Goal: Transaction & Acquisition: Purchase product/service

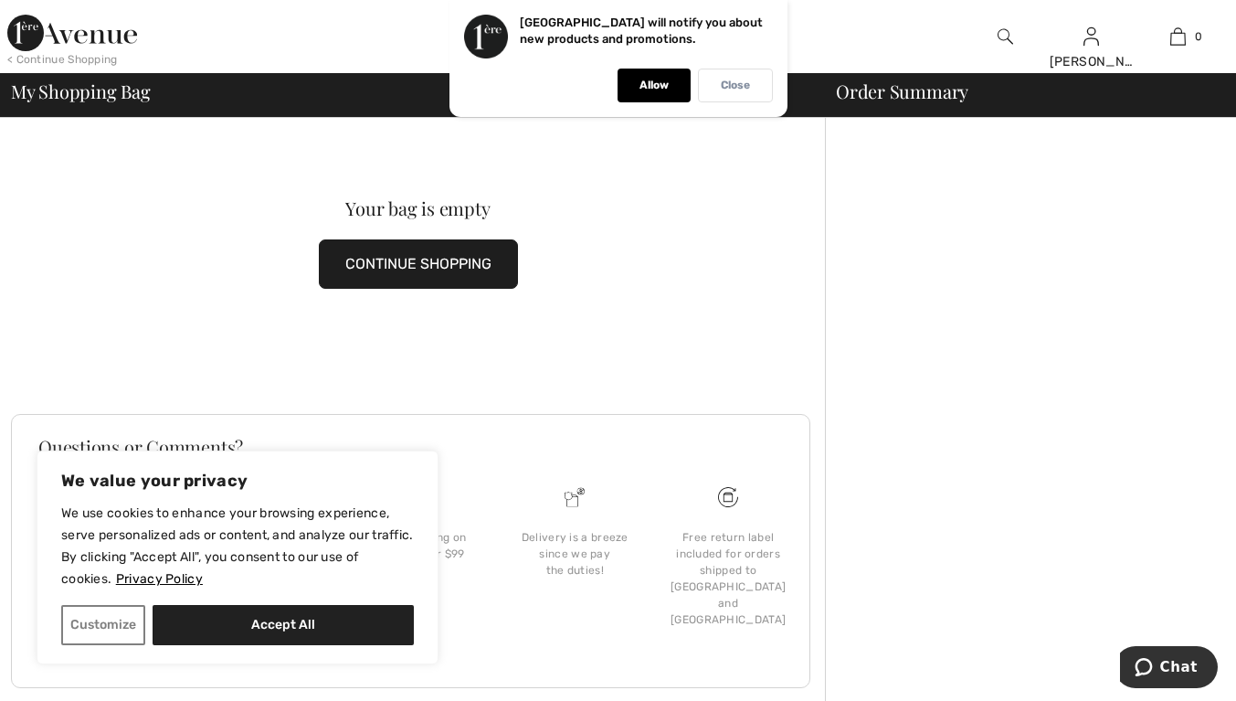
click at [737, 88] on p "Close" at bounding box center [735, 86] width 29 height 14
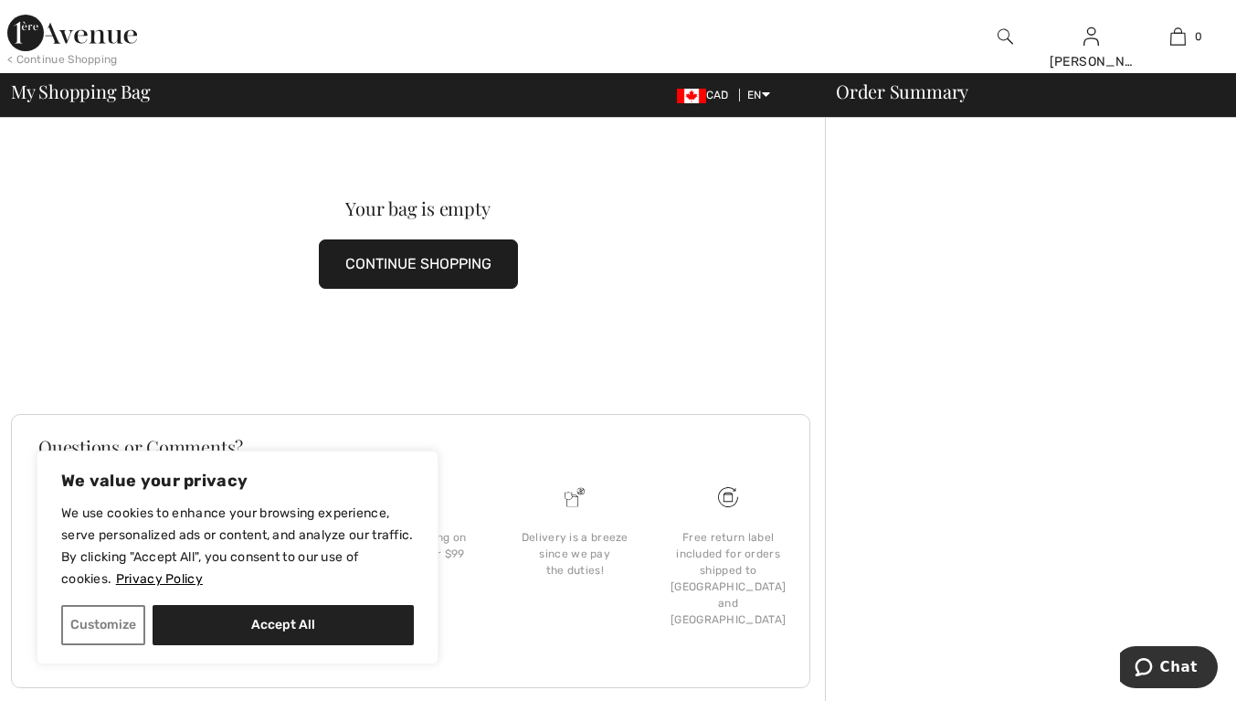
click at [70, 40] on img at bounding box center [72, 33] width 130 height 37
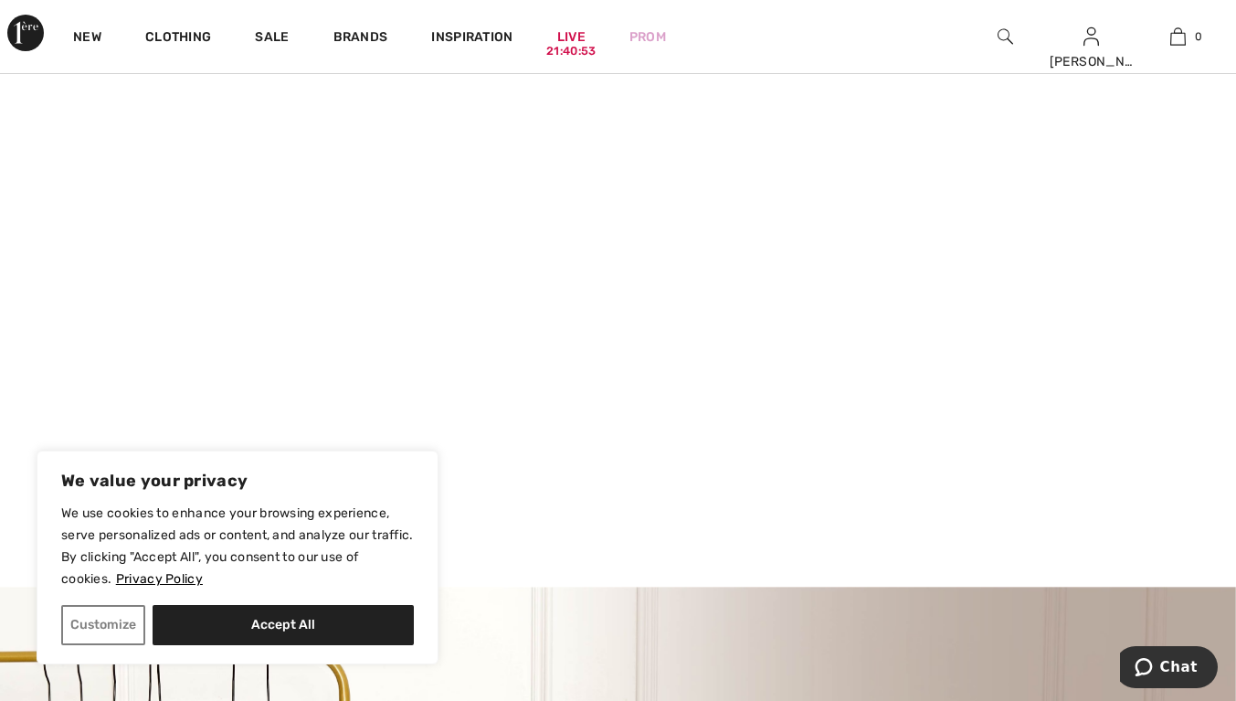
scroll to position [223, 0]
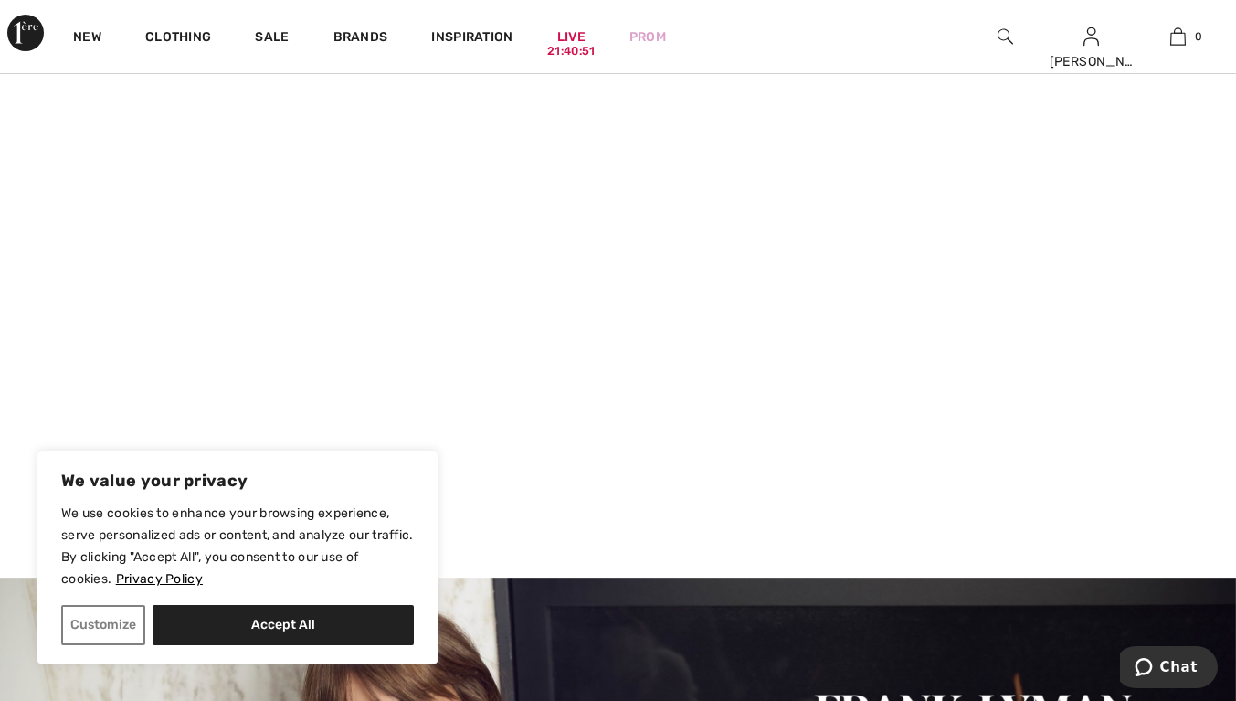
click at [227, 386] on video at bounding box center [618, 272] width 1236 height 618
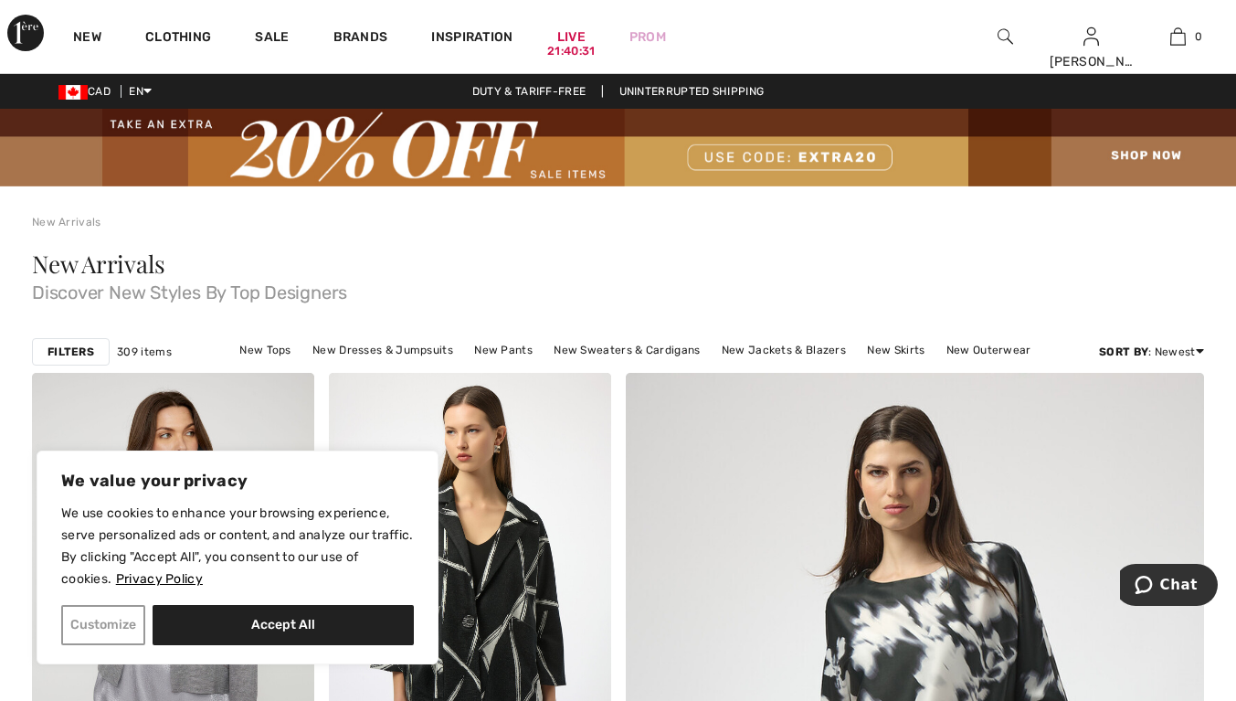
click at [86, 630] on button "Customize" at bounding box center [103, 625] width 84 height 40
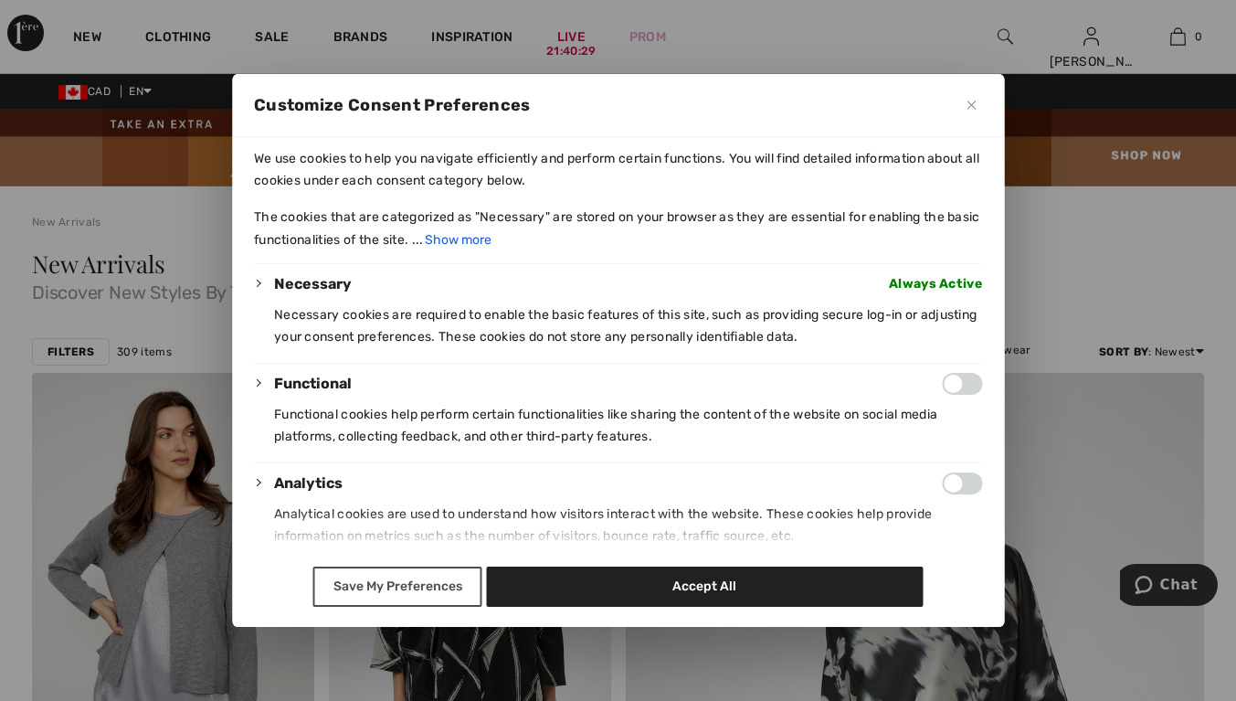
click at [430, 598] on button "Save My Preferences" at bounding box center [397, 586] width 169 height 40
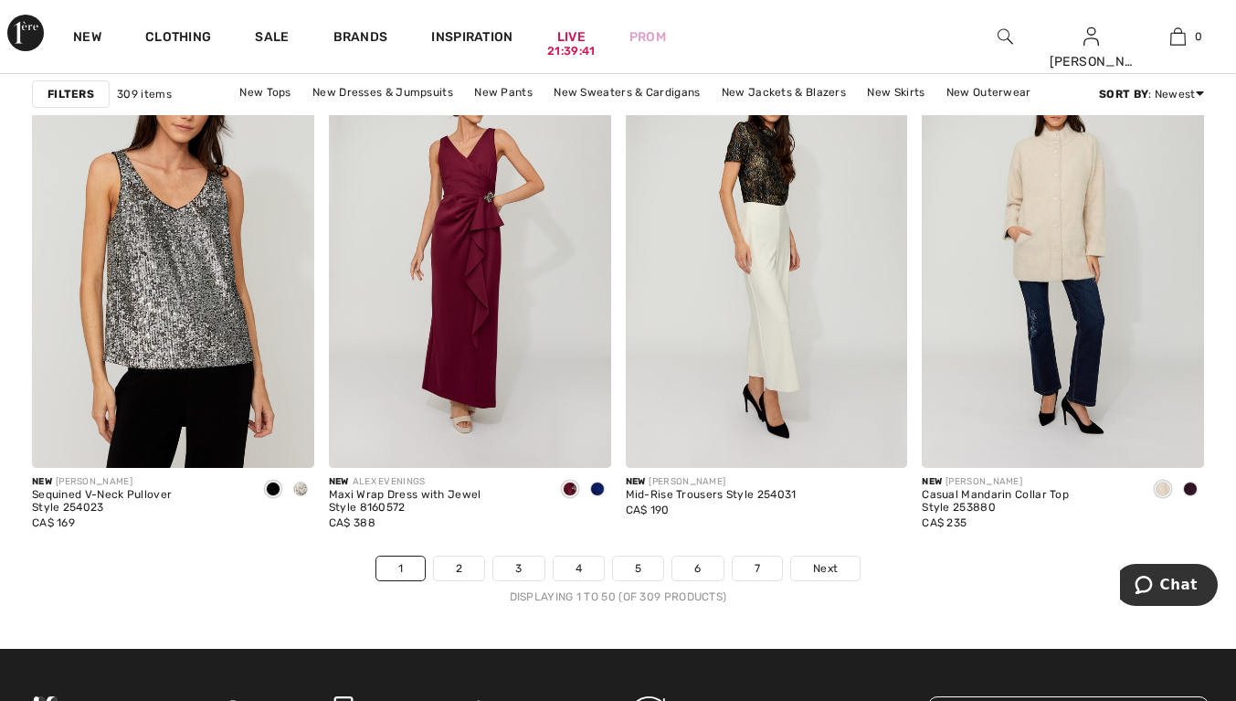
scroll to position [7797, 0]
click at [458, 572] on link "2" at bounding box center [459, 567] width 50 height 24
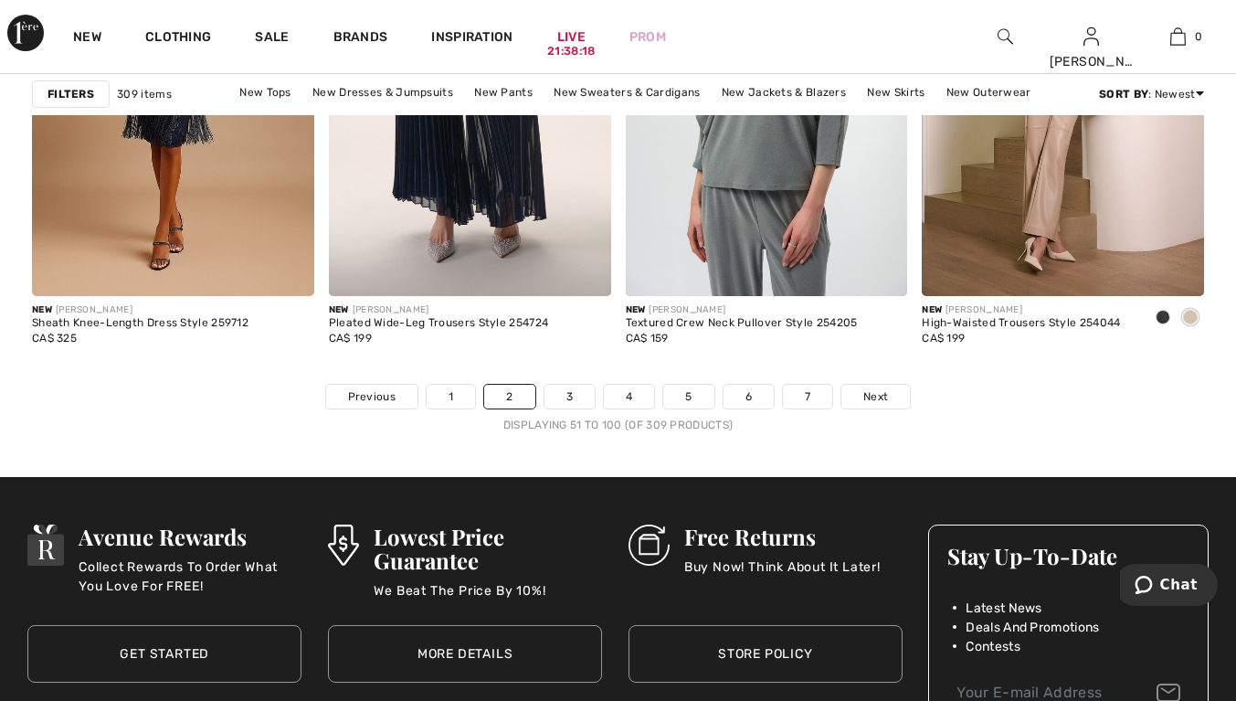
scroll to position [7974, 0]
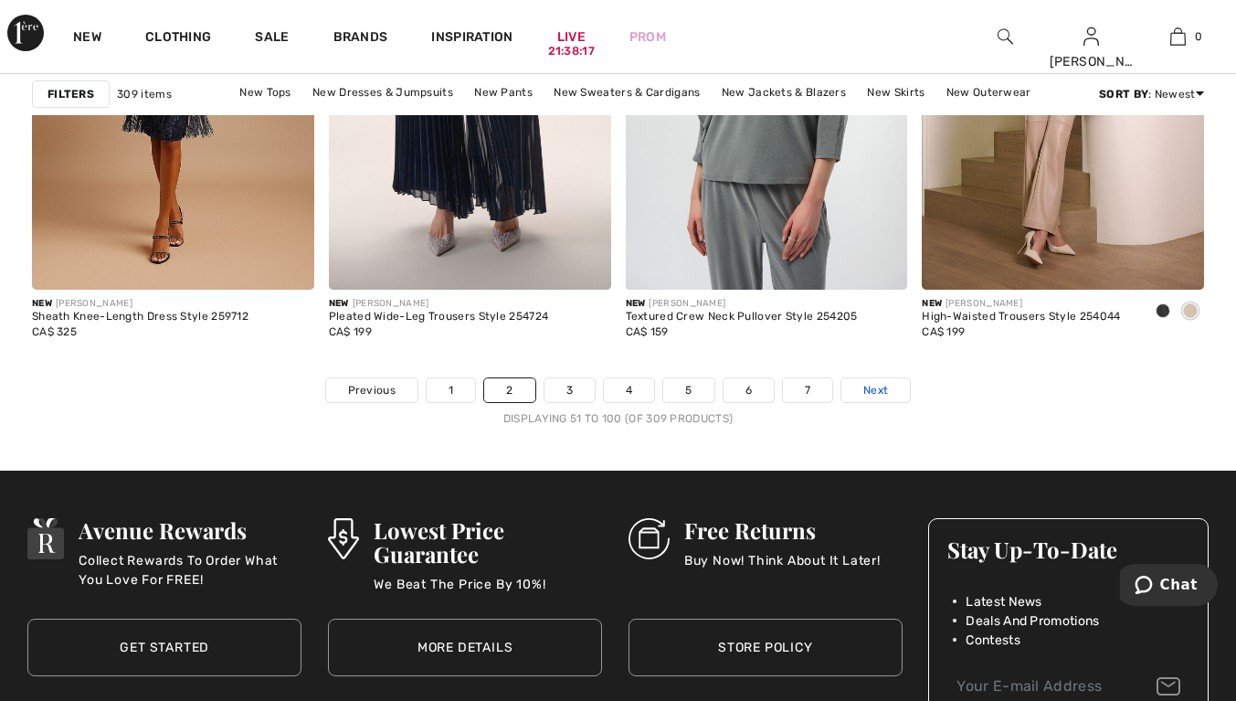
click at [877, 394] on span "Next" at bounding box center [875, 390] width 25 height 16
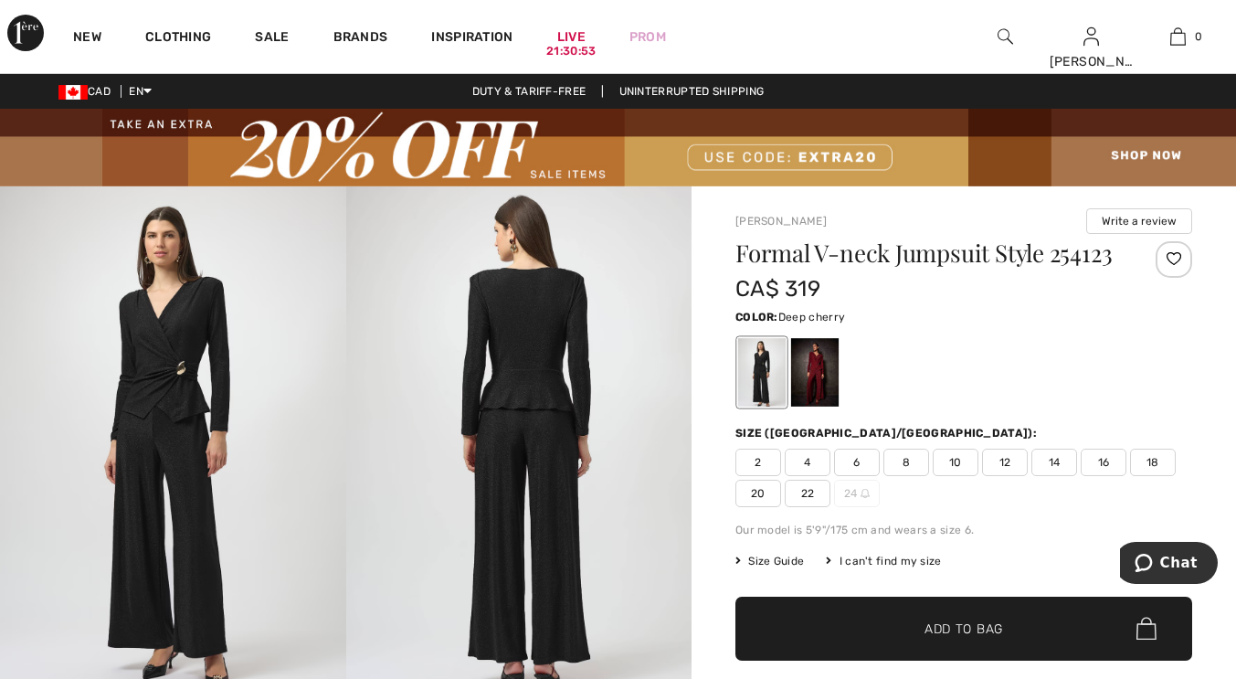
click at [816, 375] on div at bounding box center [815, 372] width 48 height 69
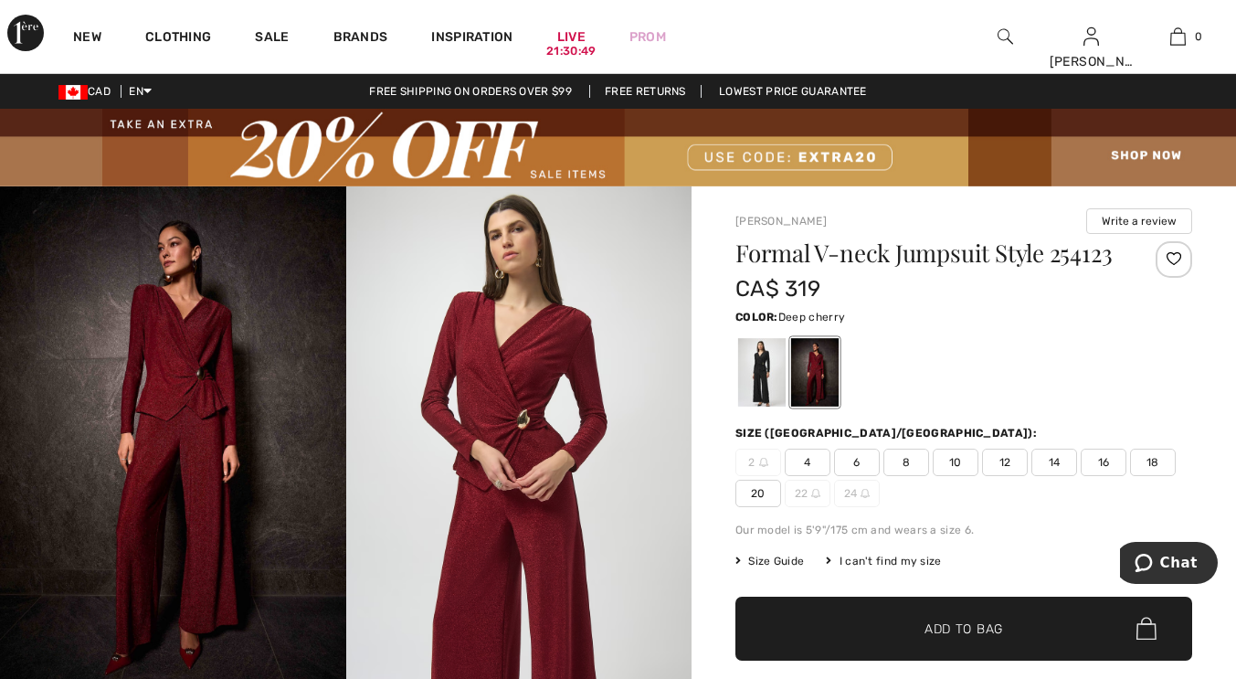
click at [459, 414] on img at bounding box center [519, 445] width 346 height 518
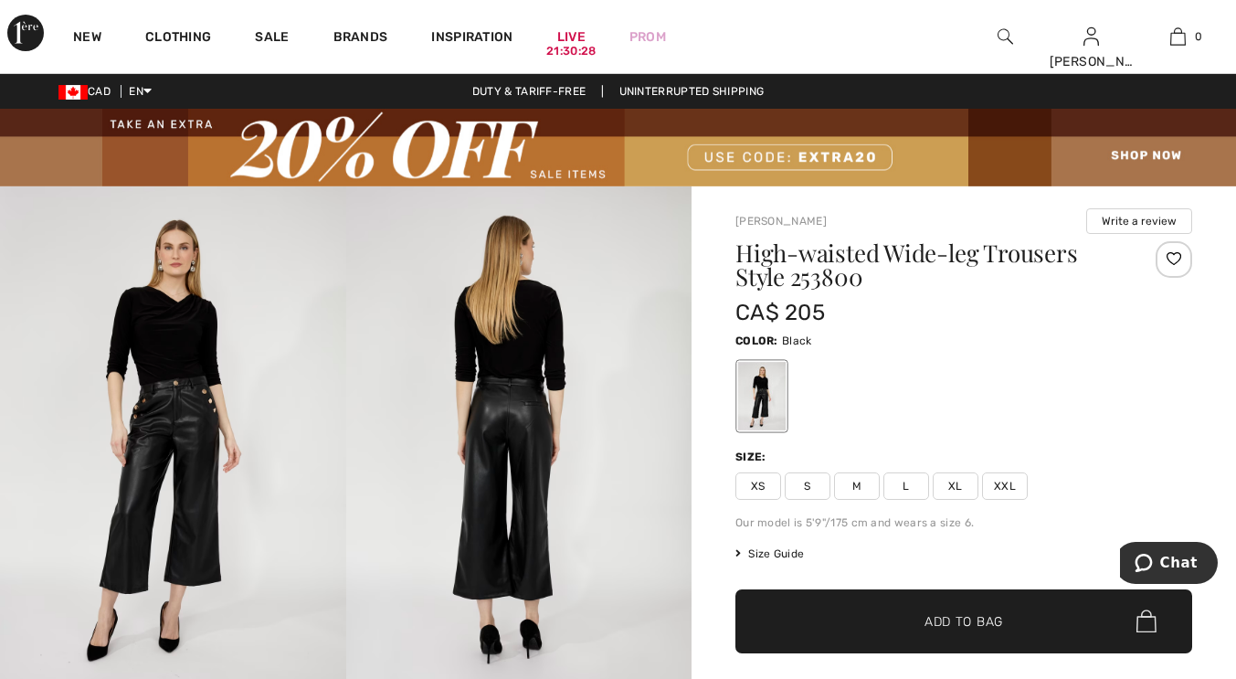
click at [909, 492] on span "L" at bounding box center [906, 485] width 46 height 27
click at [927, 626] on span "Add to Bag" at bounding box center [963, 620] width 79 height 19
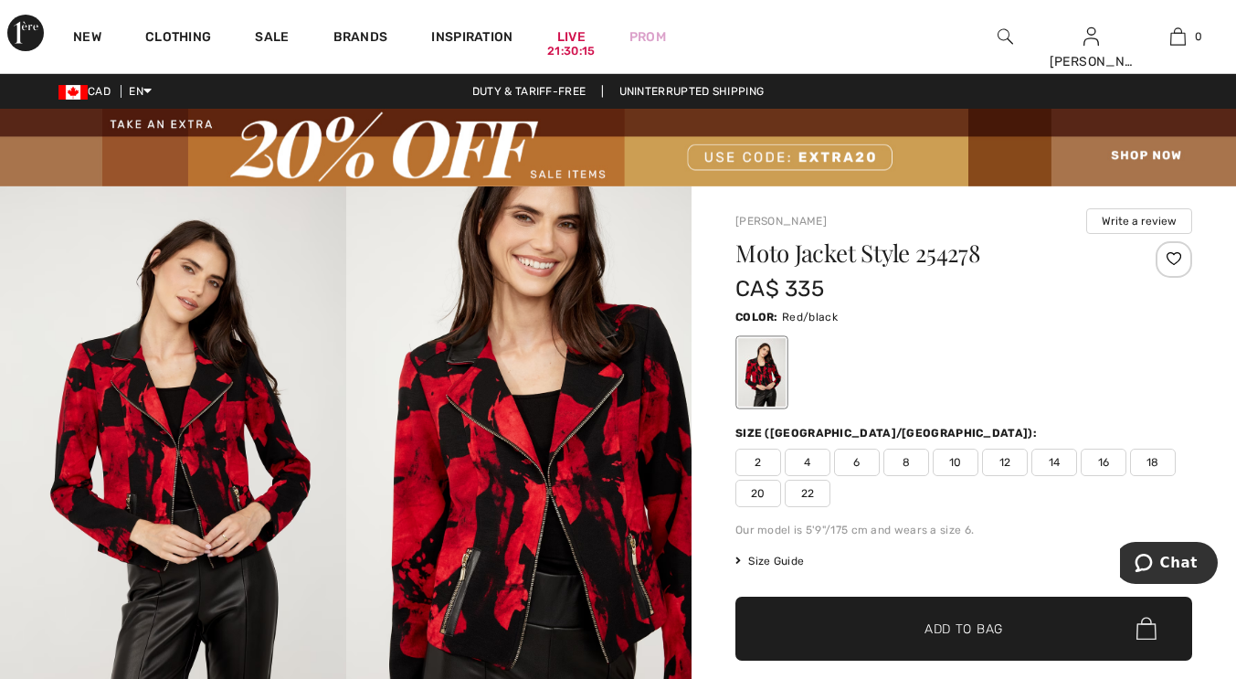
click at [900, 468] on span "8" at bounding box center [906, 462] width 46 height 27
click at [831, 625] on span "✔ Added to Bag Add to Bag" at bounding box center [963, 629] width 457 height 64
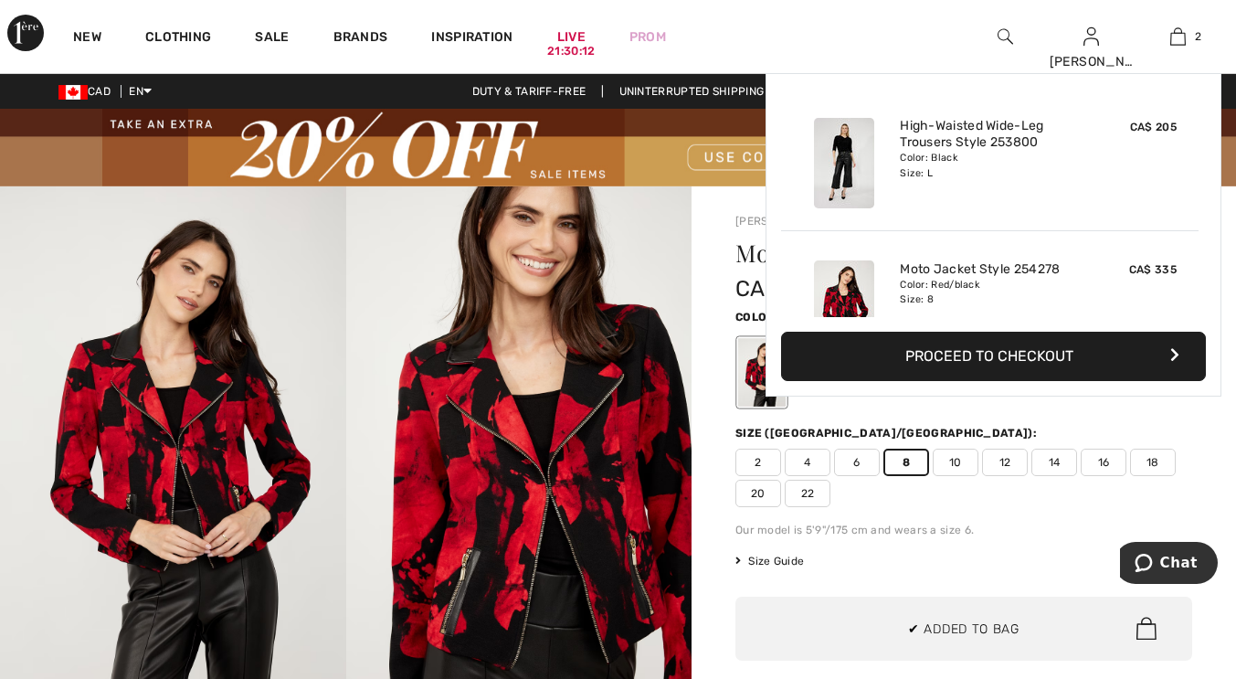
scroll to position [57, 0]
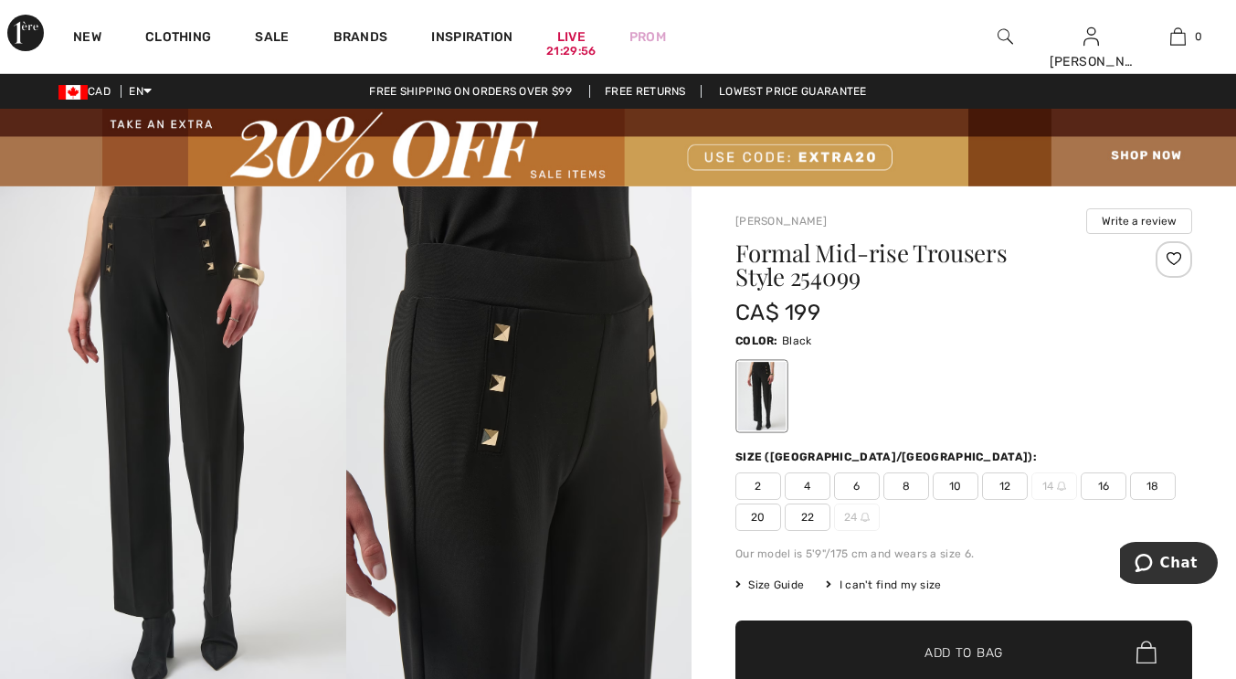
click at [911, 476] on span "8" at bounding box center [906, 485] width 46 height 27
click at [956, 483] on span "10" at bounding box center [956, 485] width 46 height 27
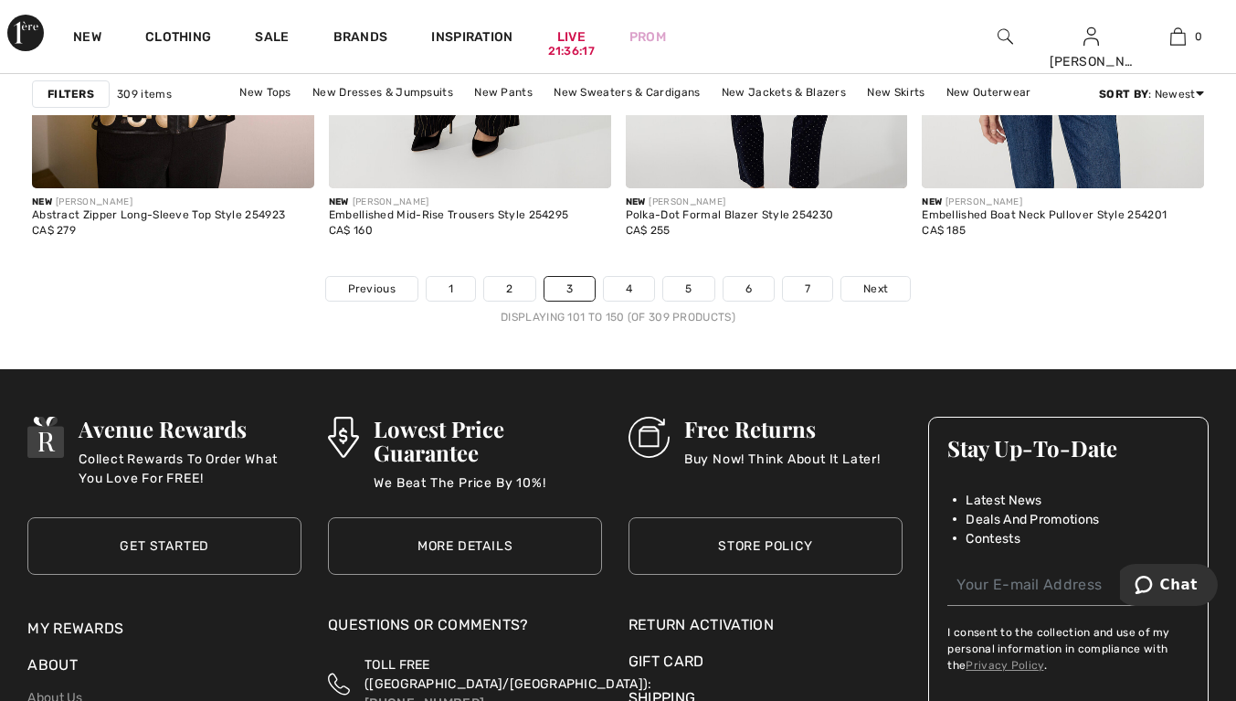
scroll to position [8077, 0]
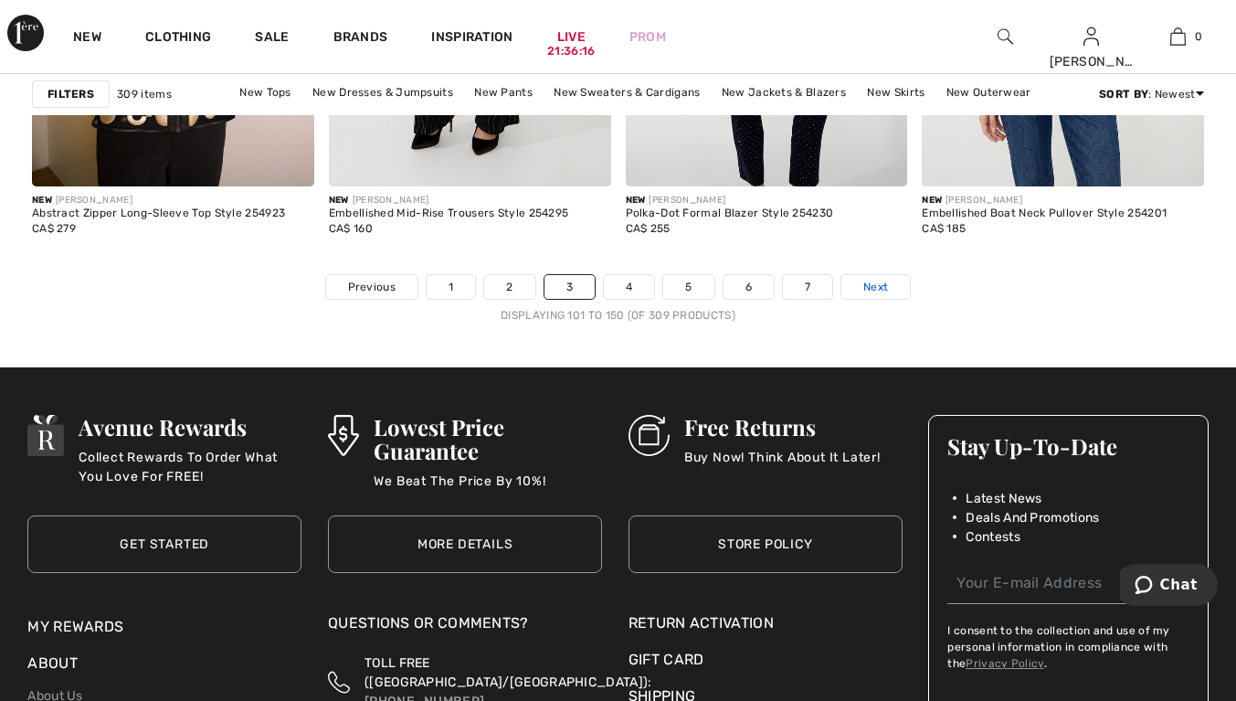
click at [884, 296] on link "Next" at bounding box center [875, 287] width 69 height 24
click at [882, 289] on span "Next" at bounding box center [875, 287] width 25 height 16
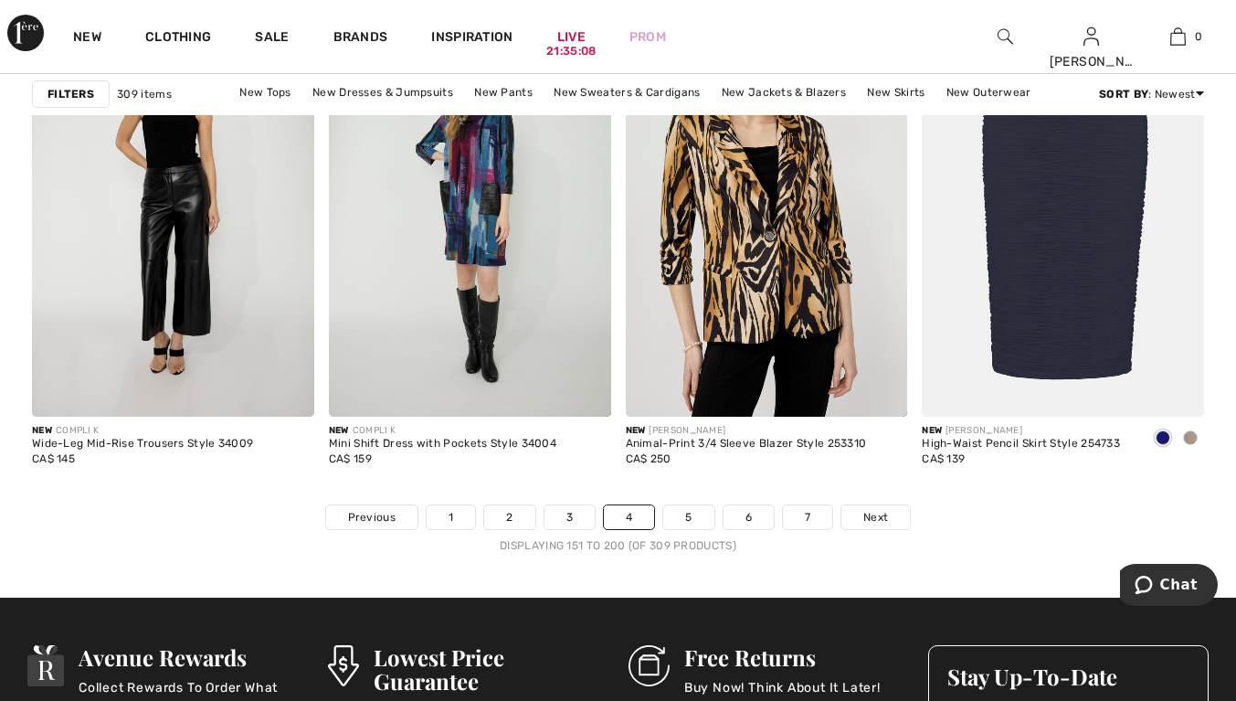
scroll to position [7847, 0]
click at [887, 522] on span "Next" at bounding box center [875, 517] width 25 height 16
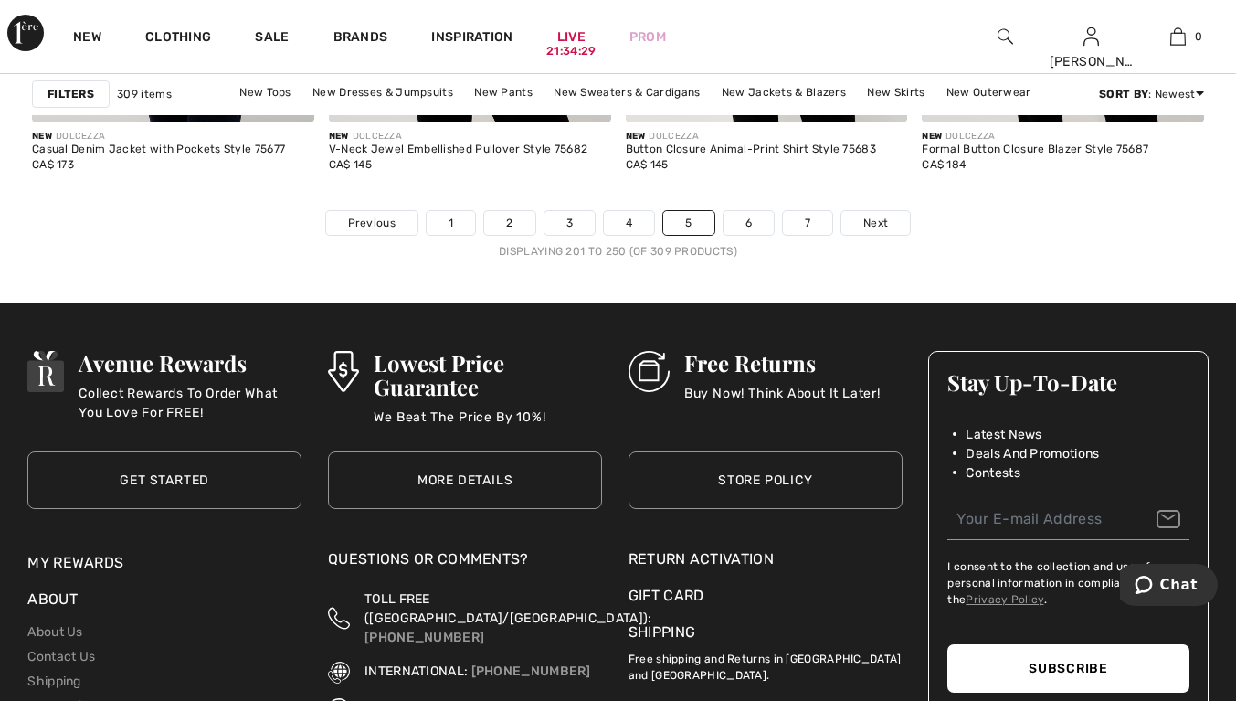
scroll to position [8142, 0]
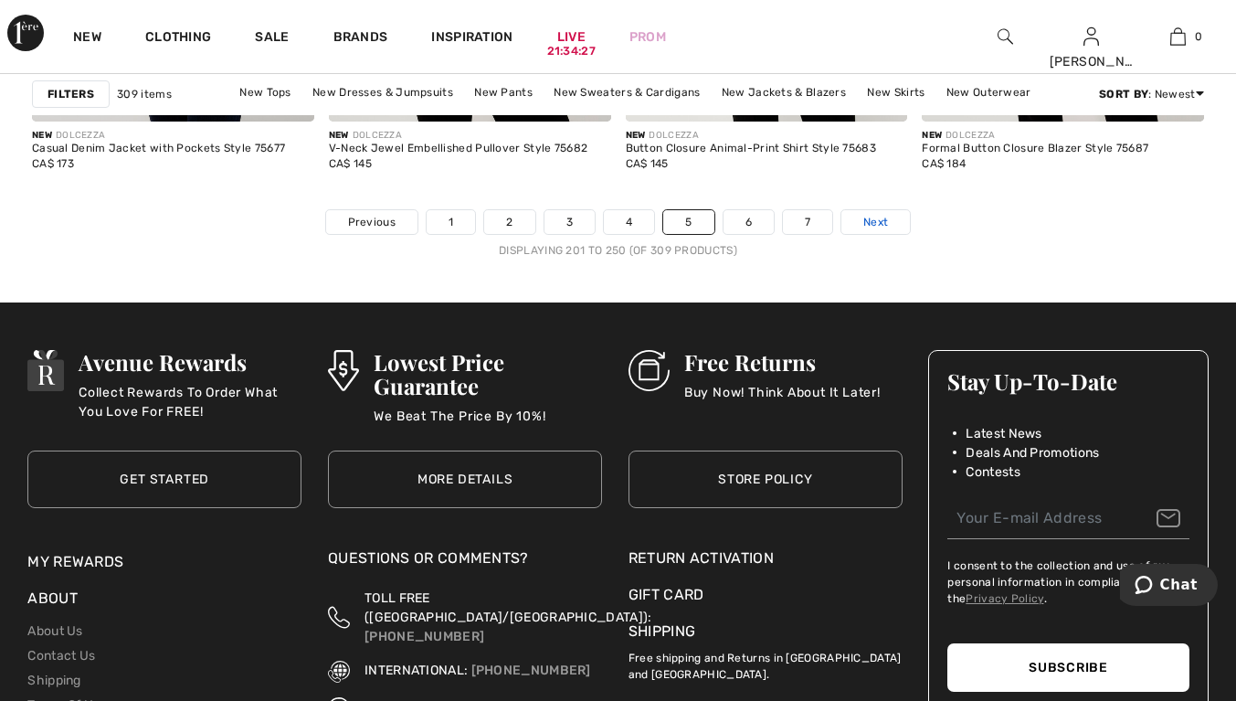
click at [886, 227] on span "Next" at bounding box center [875, 222] width 25 height 16
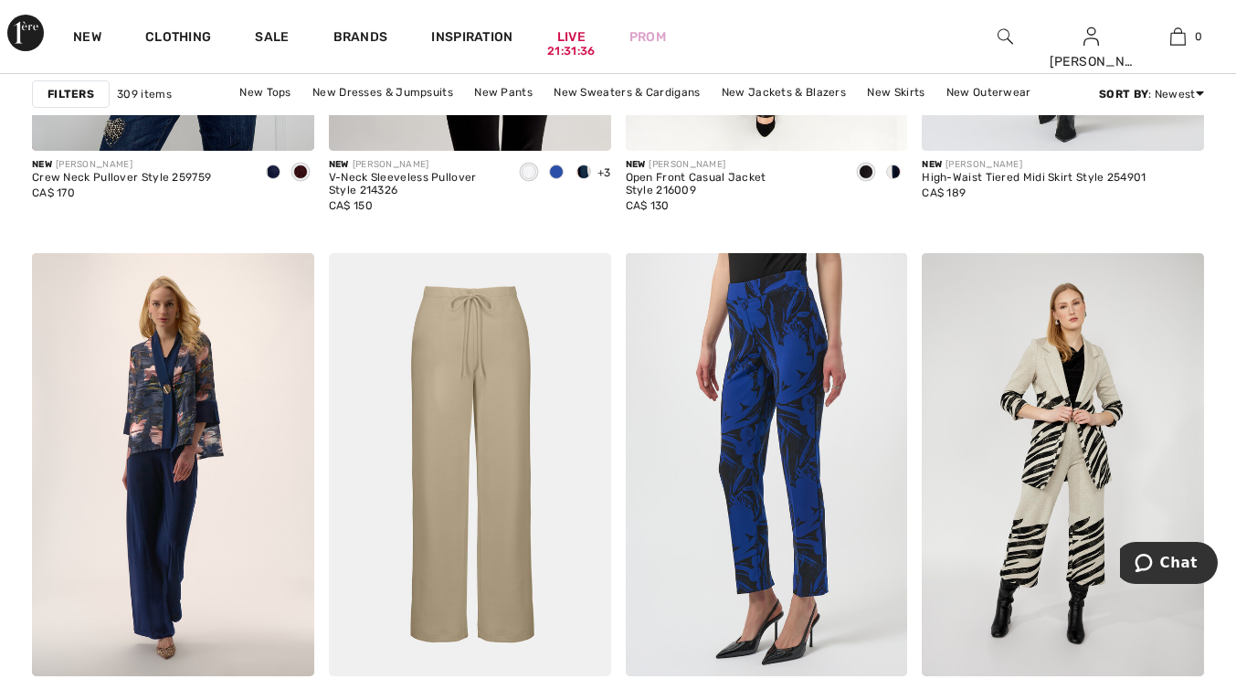
scroll to position [7594, 0]
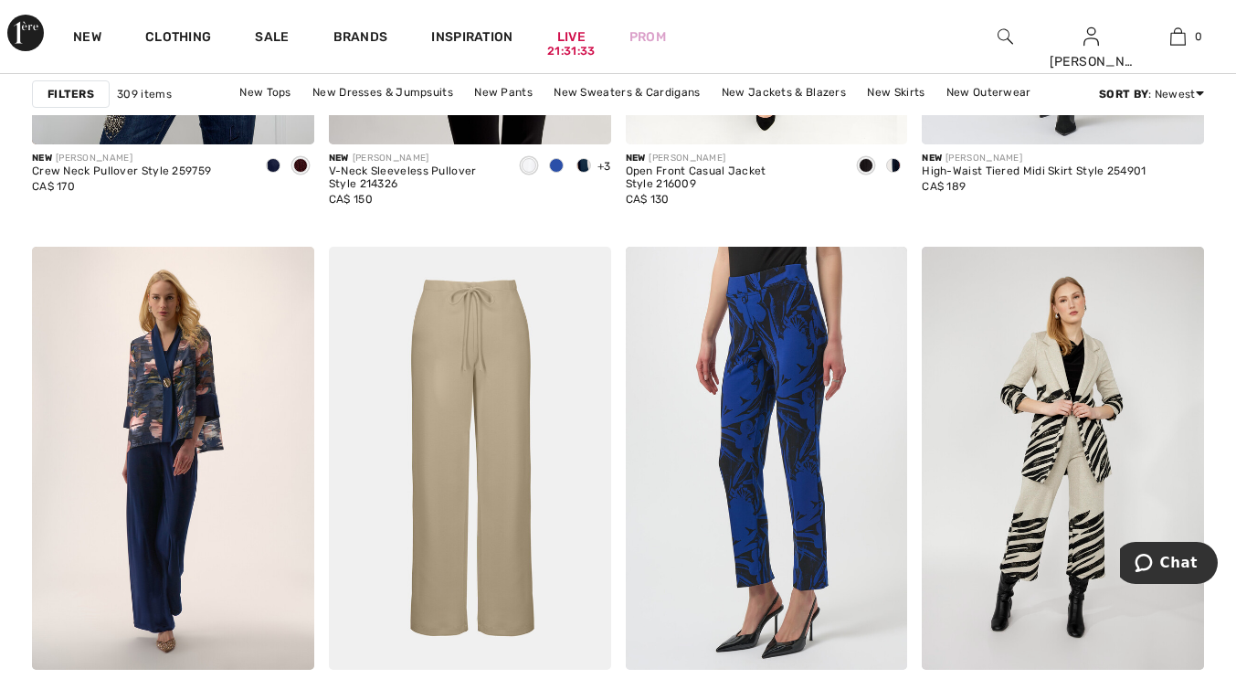
drag, startPoint x: 1243, startPoint y: 246, endPoint x: 15, endPoint y: 27, distance: 1247.9
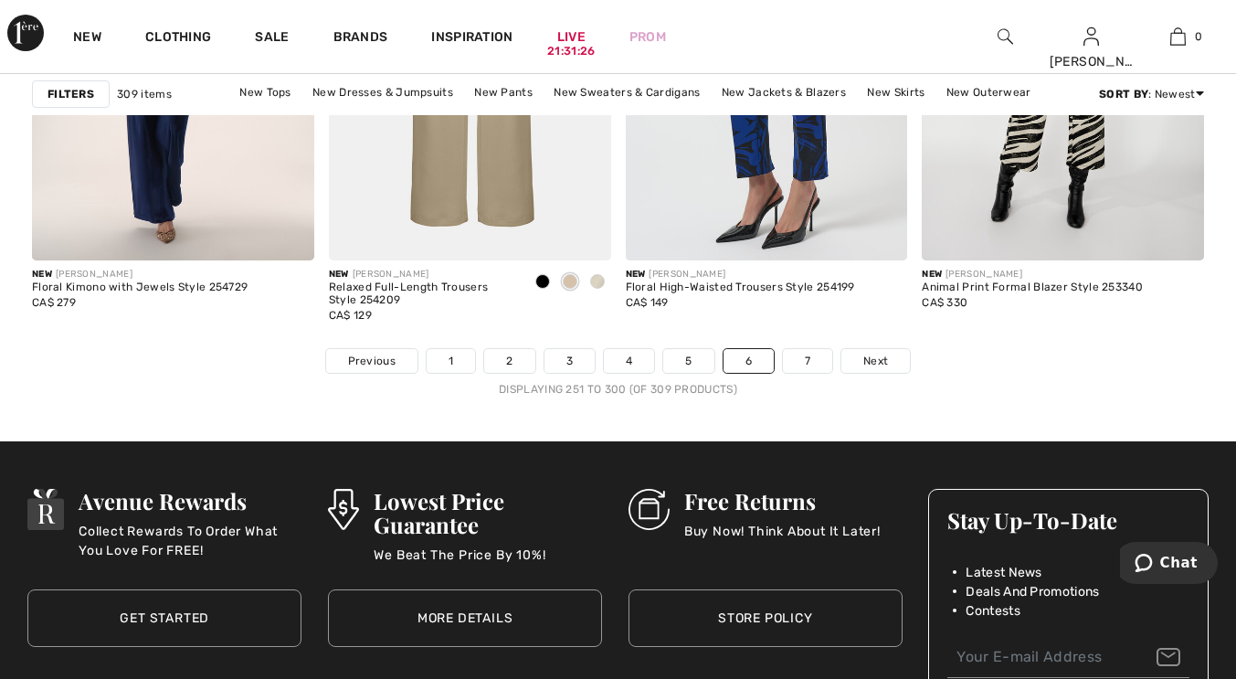
scroll to position [8029, 0]
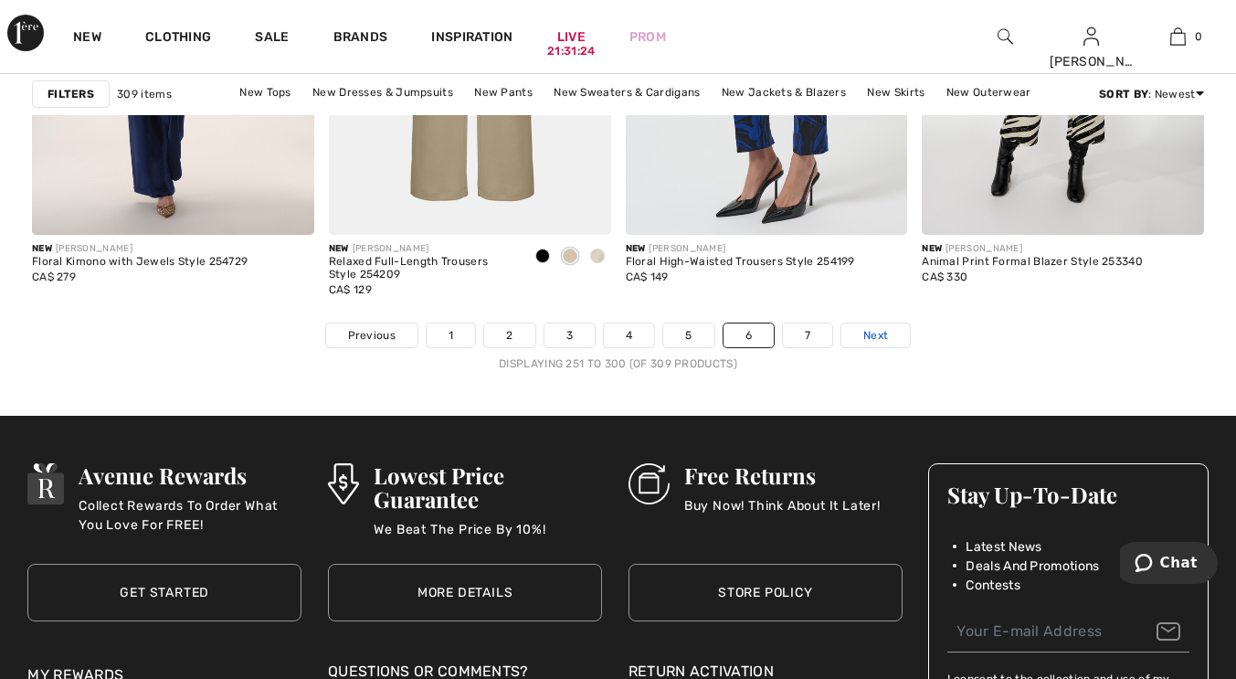
click at [880, 327] on span "Next" at bounding box center [875, 335] width 25 height 16
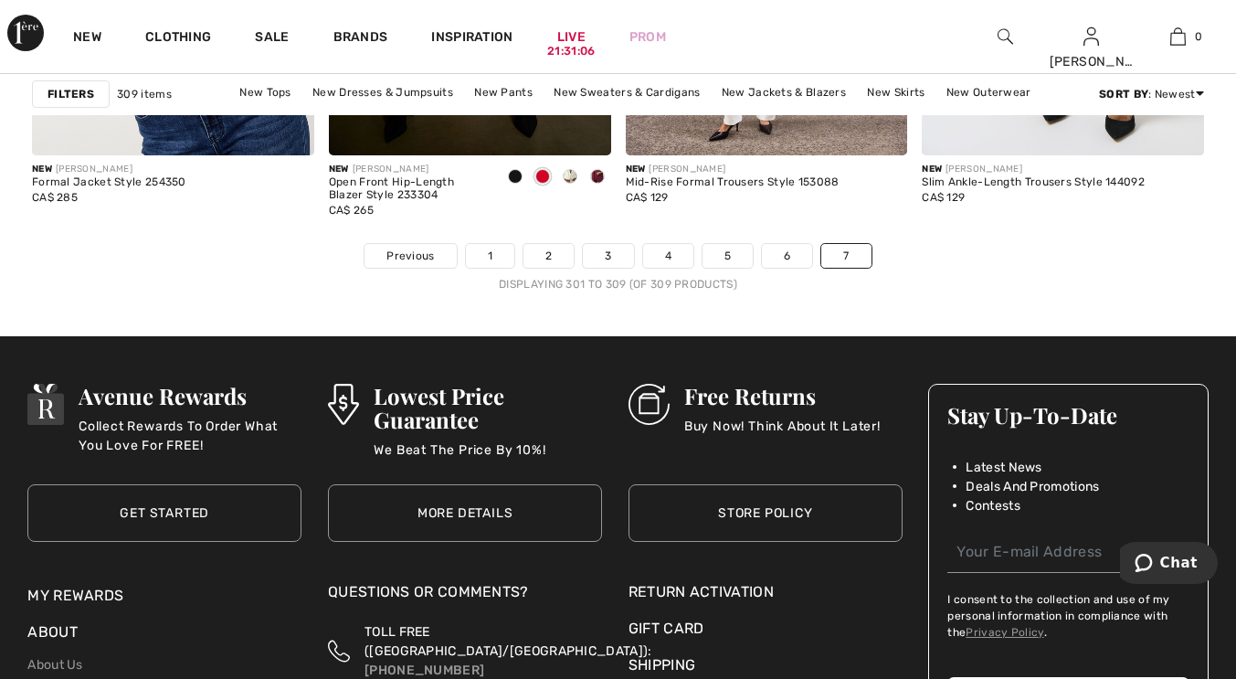
scroll to position [1737, 0]
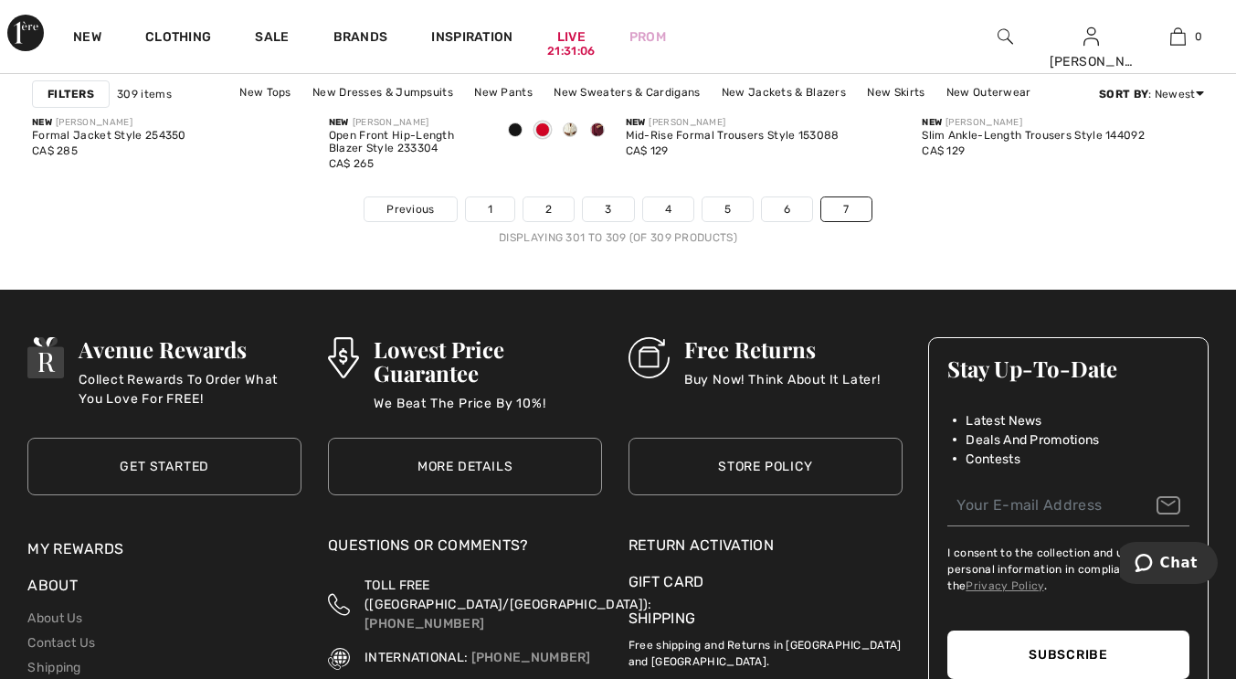
drag, startPoint x: 1244, startPoint y: 142, endPoint x: 82, endPoint y: 8, distance: 1169.6
